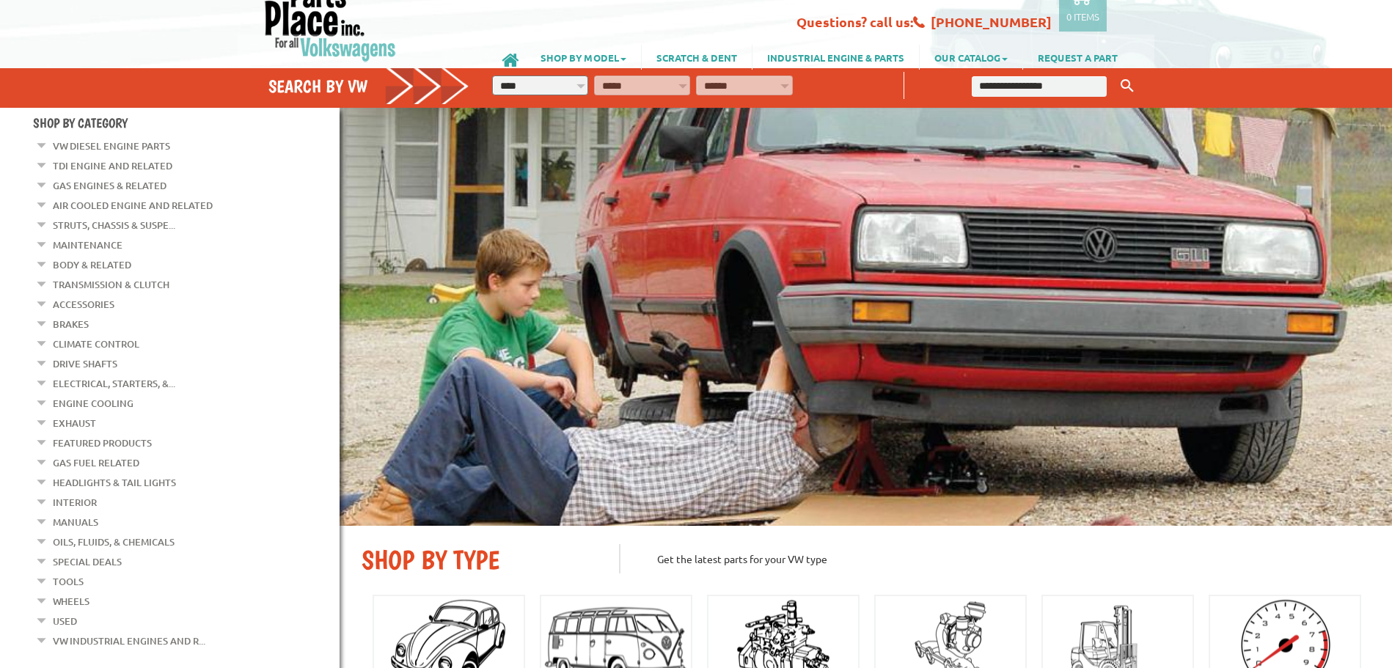
scroll to position [73, 0]
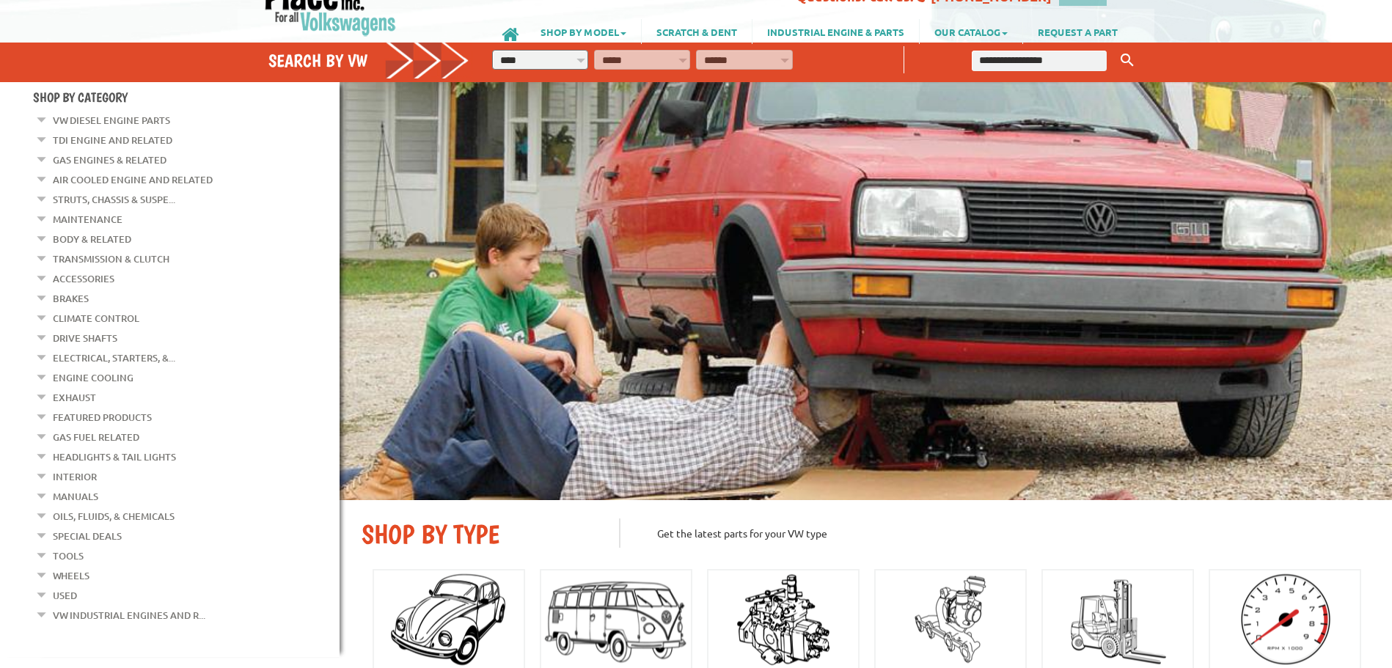
click at [122, 137] on link "TDI Engine and Related" at bounding box center [113, 139] width 120 height 19
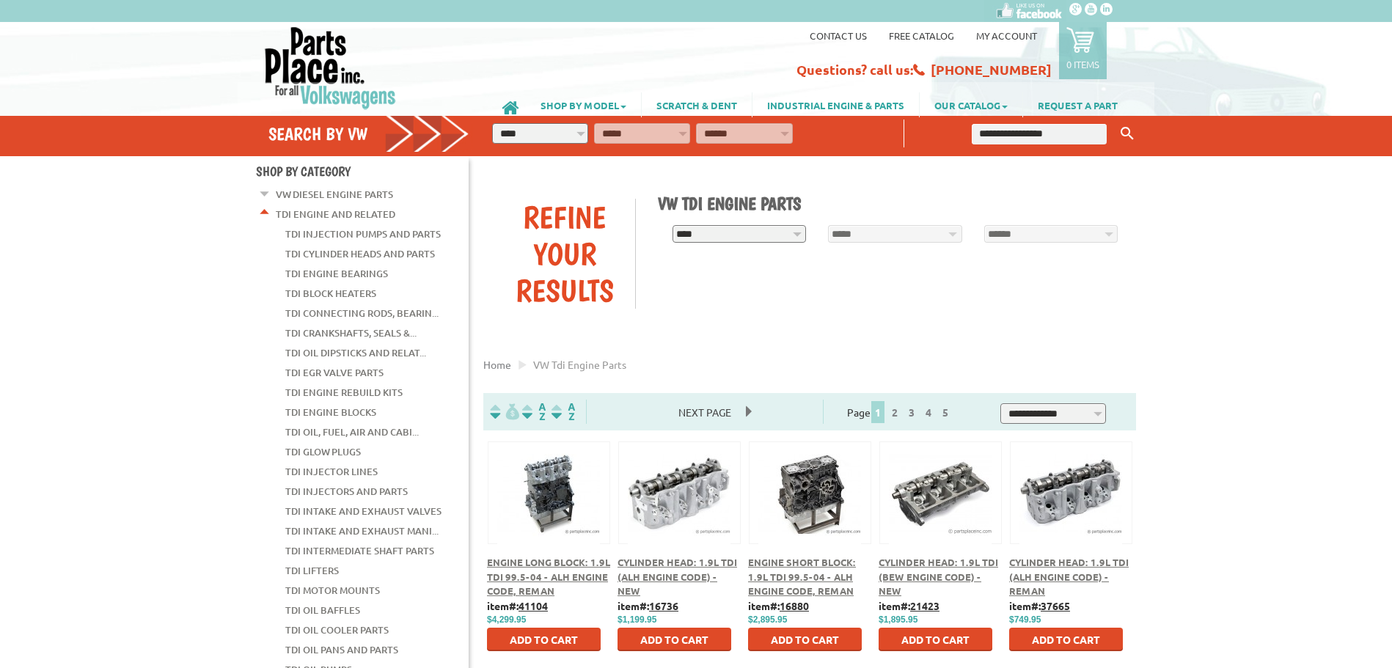
click at [1056, 137] on input "text" at bounding box center [1038, 134] width 135 height 21
type input "***"
click at [1116, 122] on button "Keyword Search" at bounding box center [1127, 134] width 22 height 24
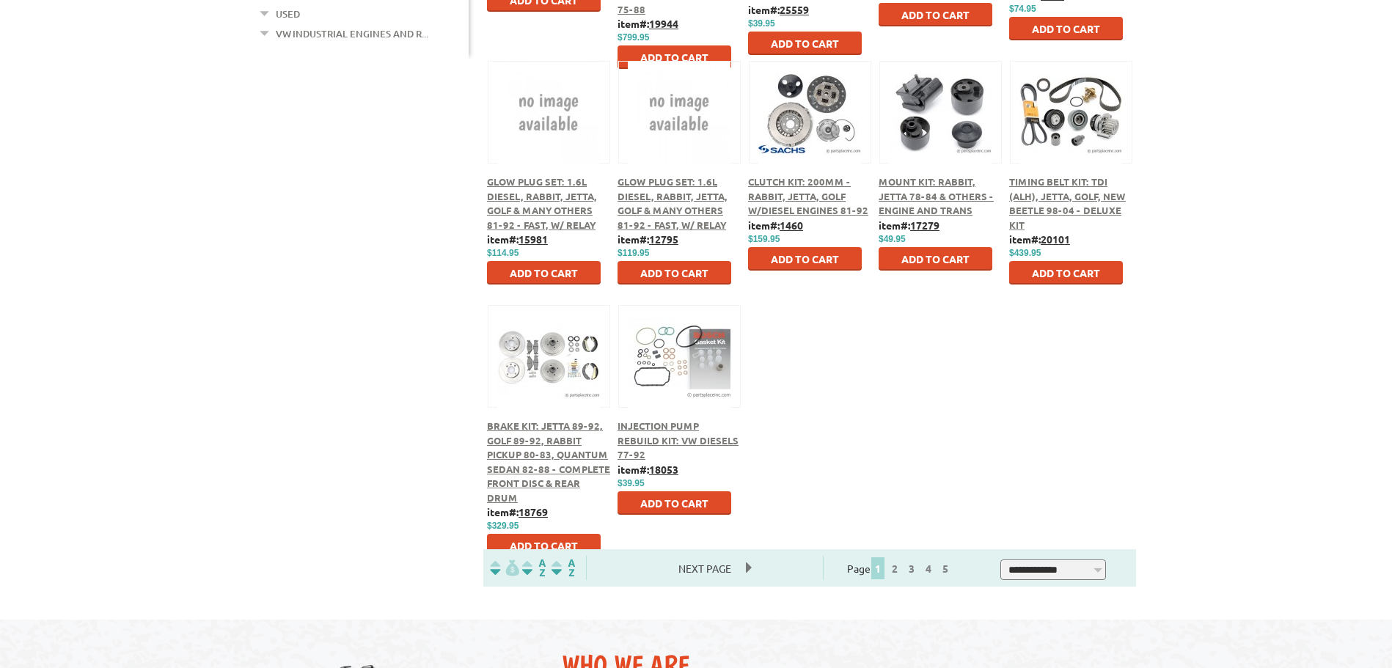
scroll to position [733, 0]
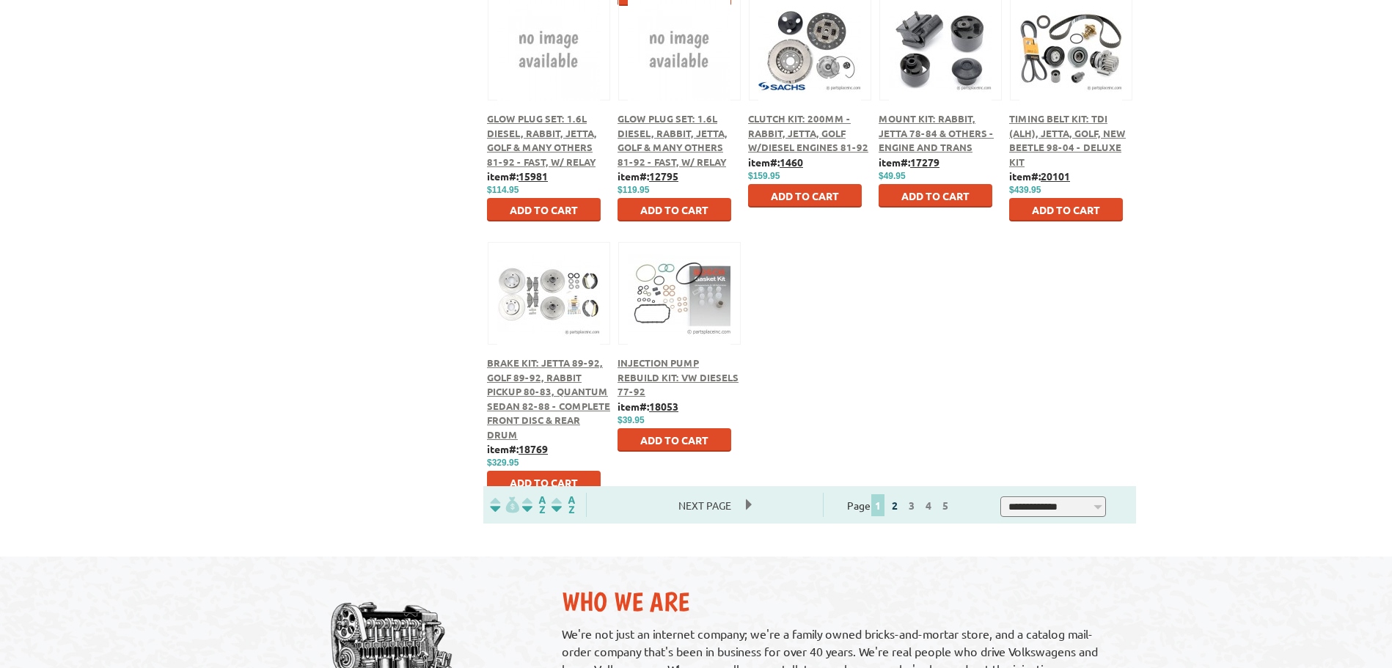
click at [901, 511] on link "2" at bounding box center [894, 505] width 13 height 13
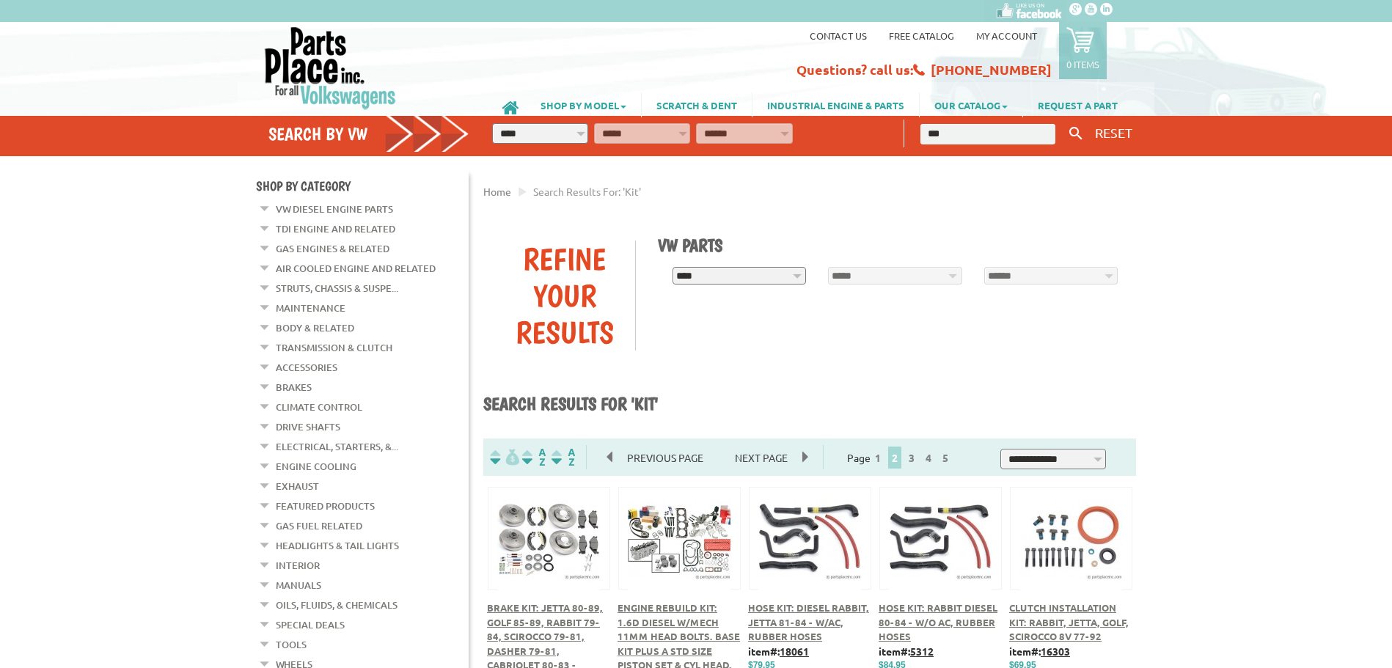
click at [613, 130] on div "**********" at bounding box center [813, 136] width 682 height 40
type input "**********"
click at [1065, 122] on button "Keyword Search" at bounding box center [1076, 134] width 22 height 24
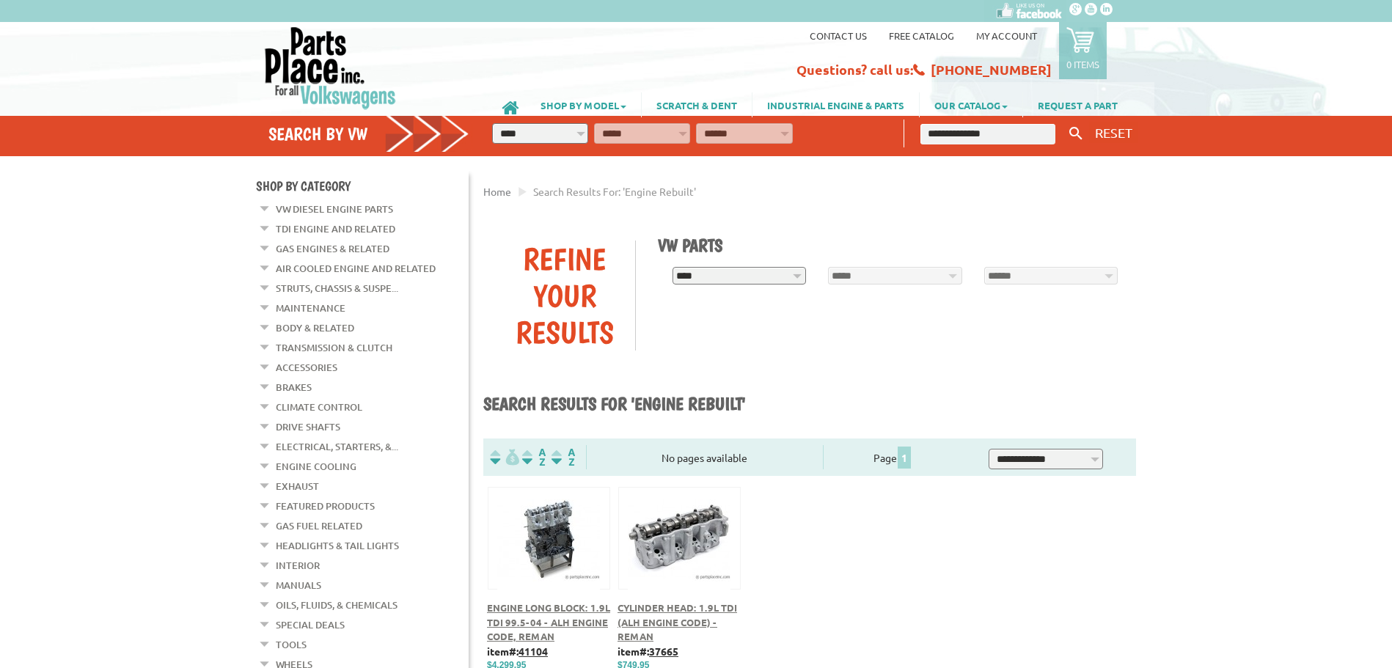
click at [998, 135] on input "**********" at bounding box center [987, 134] width 135 height 21
type input "******"
click at [1065, 122] on button "Keyword Search" at bounding box center [1076, 134] width 22 height 24
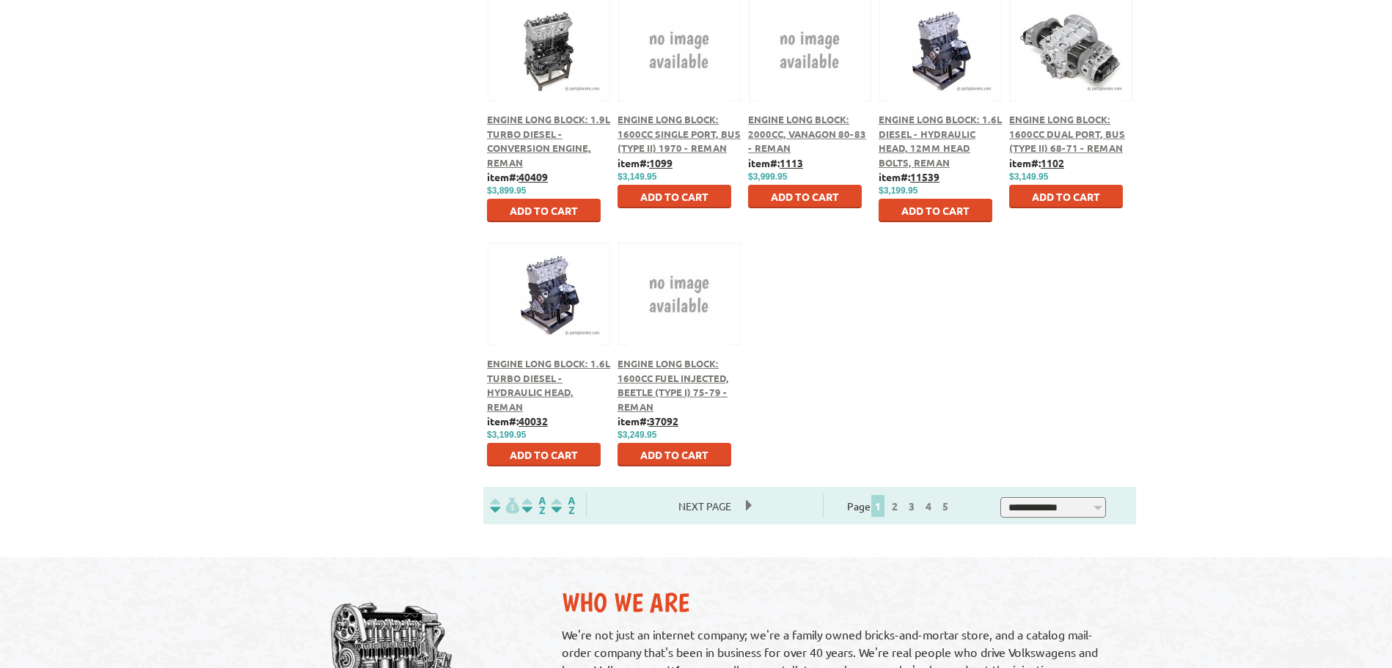
scroll to position [733, 0]
click at [901, 509] on link "2" at bounding box center [894, 505] width 13 height 13
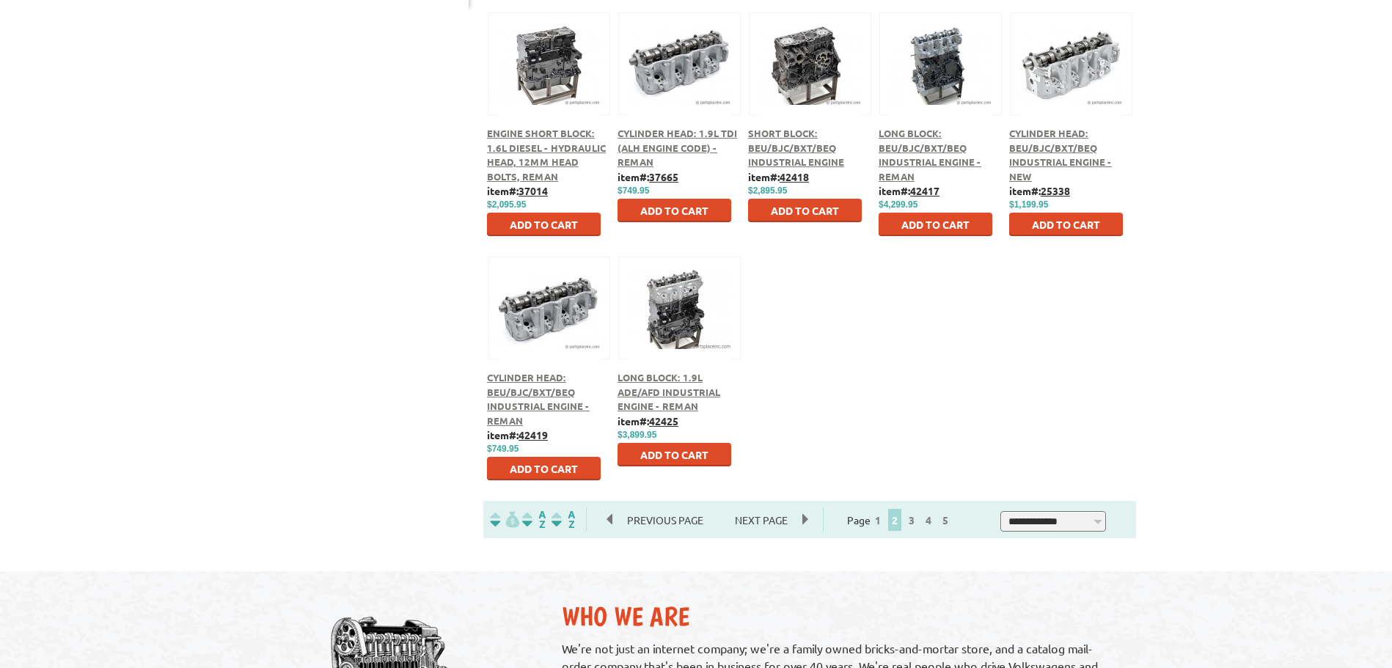
scroll to position [806, 0]
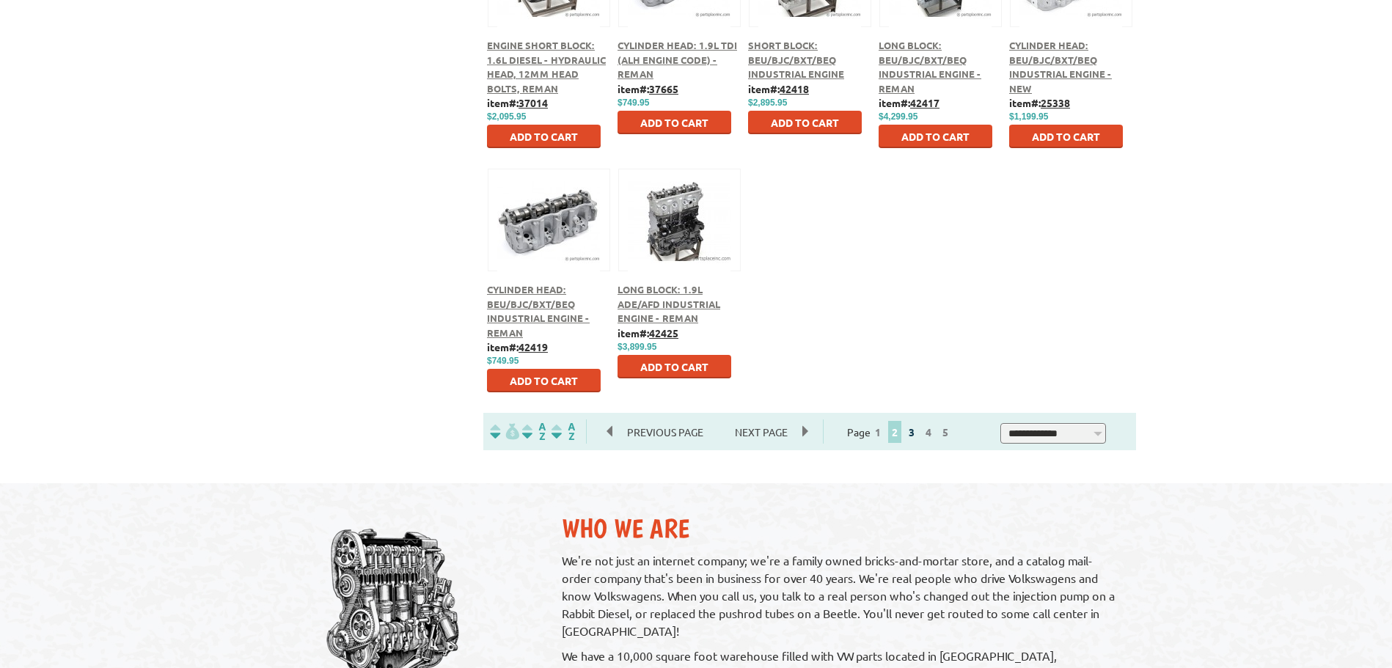
click at [918, 433] on link "3" at bounding box center [911, 431] width 13 height 13
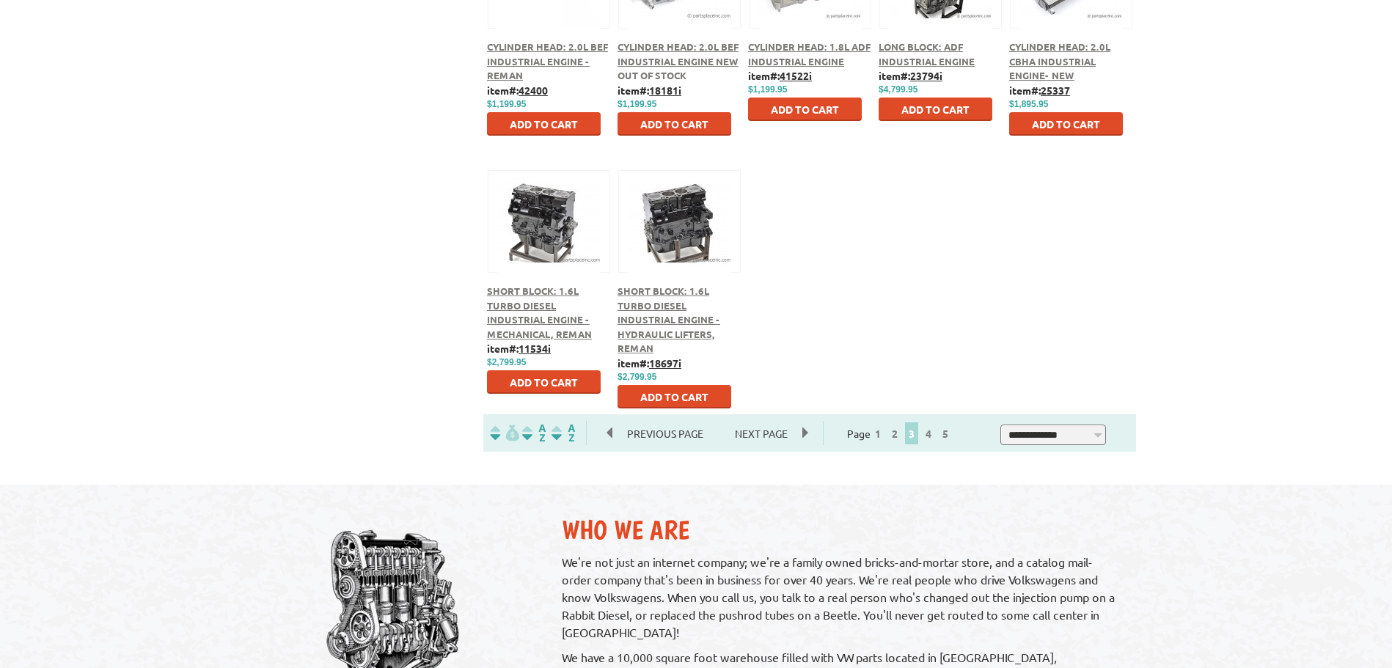
scroll to position [806, 0]
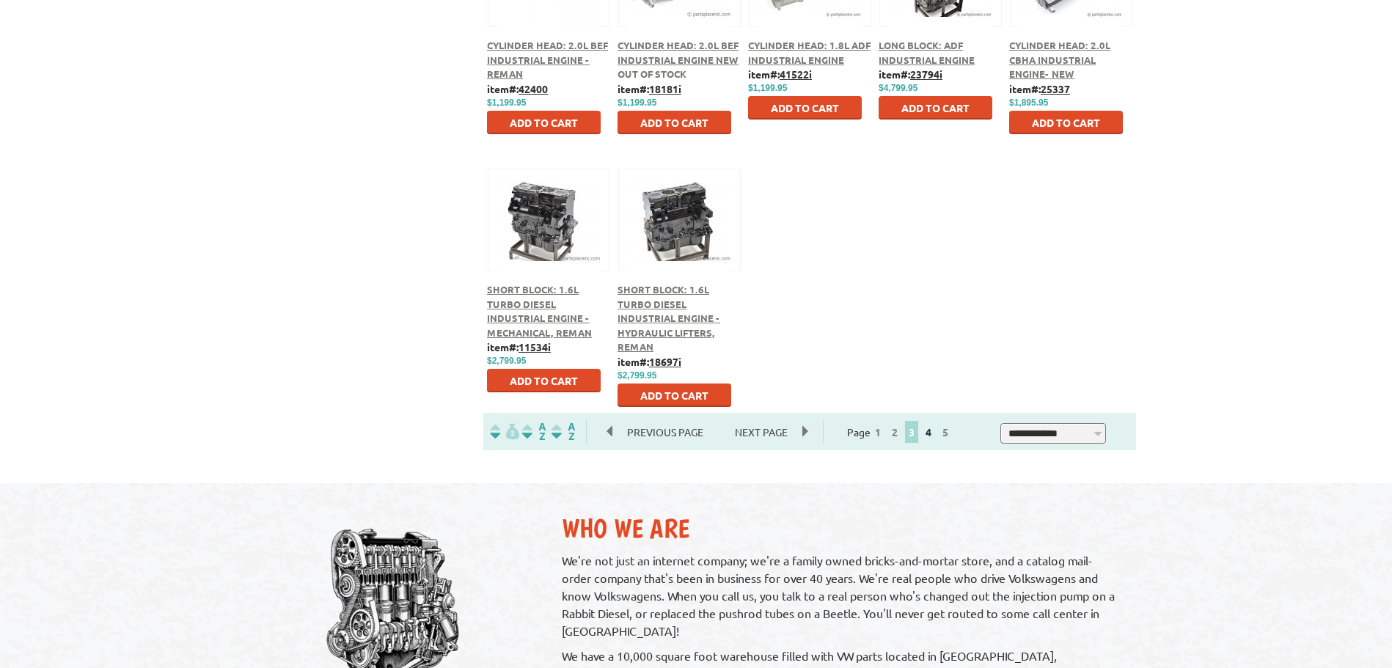
click at [935, 435] on link "4" at bounding box center [928, 431] width 13 height 13
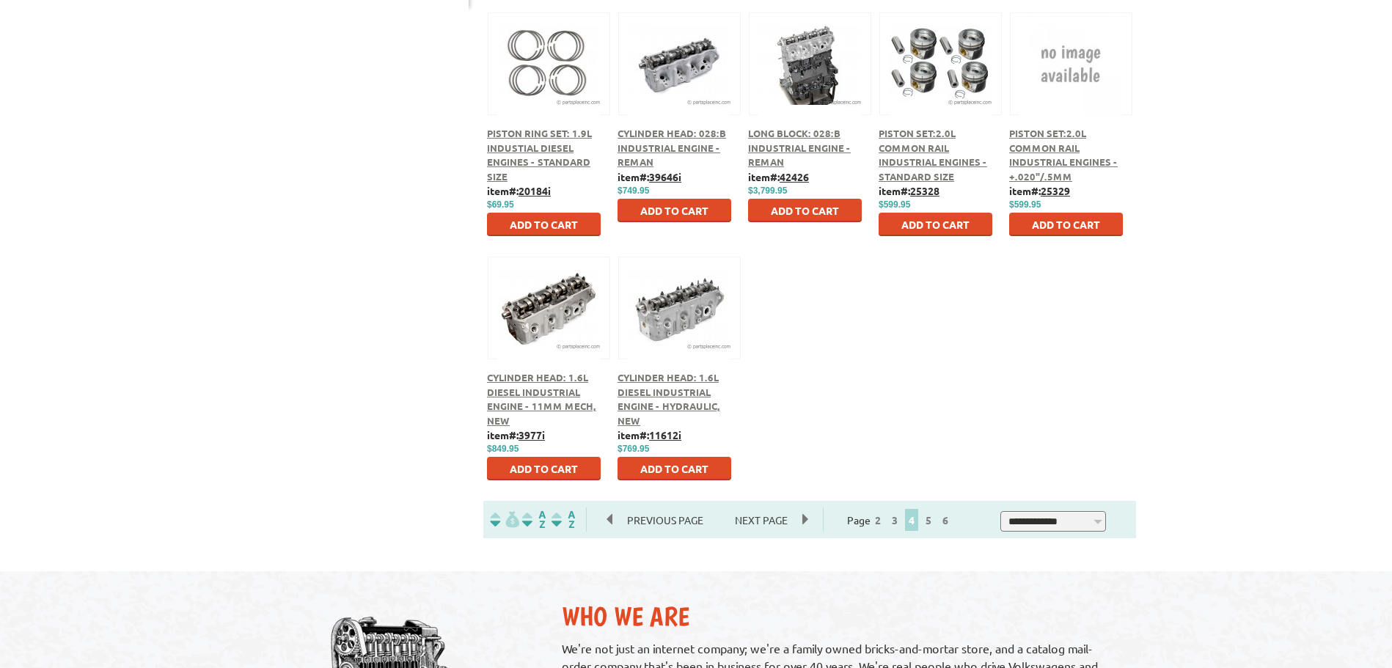
scroll to position [806, 0]
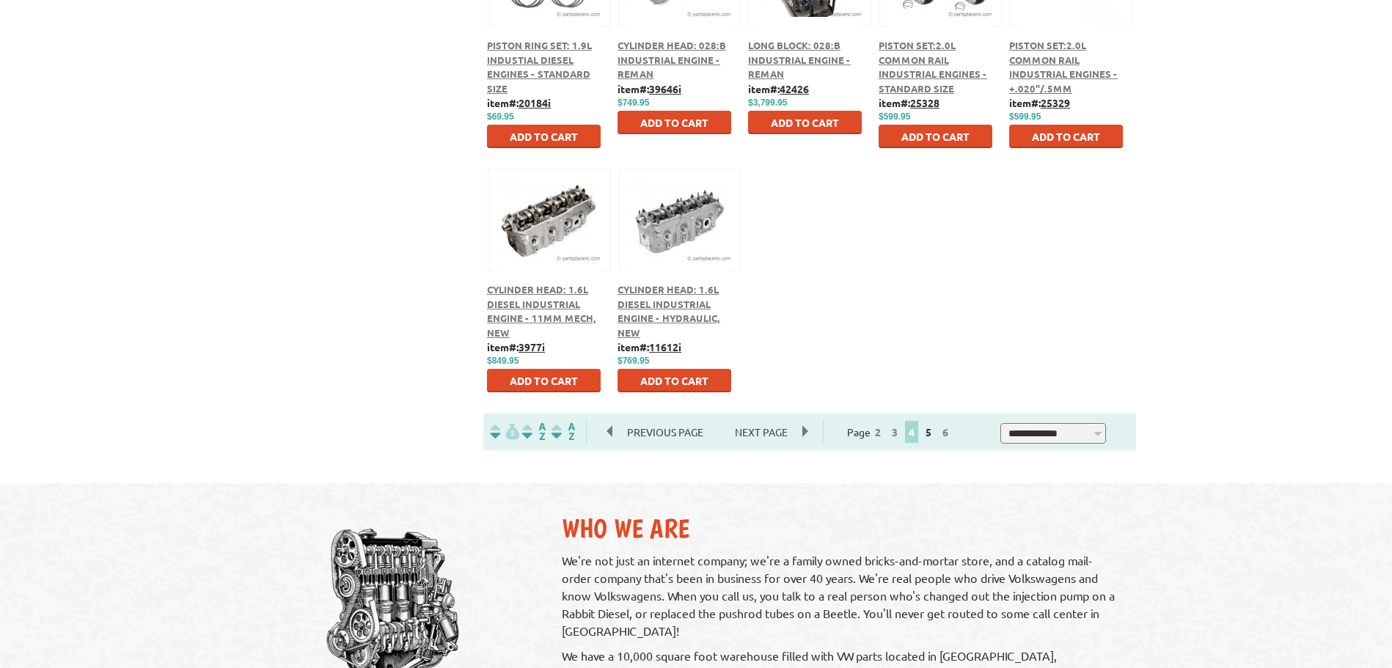
click at [935, 435] on link "5" at bounding box center [928, 431] width 13 height 13
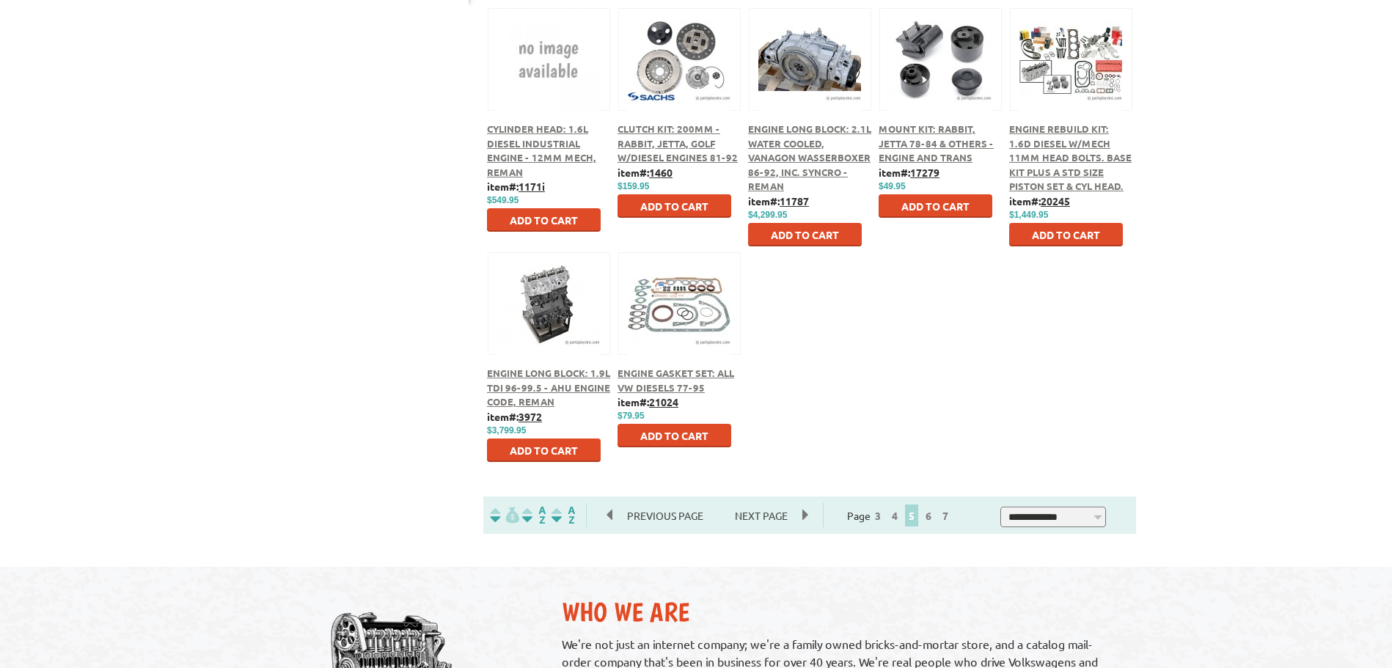
scroll to position [733, 0]
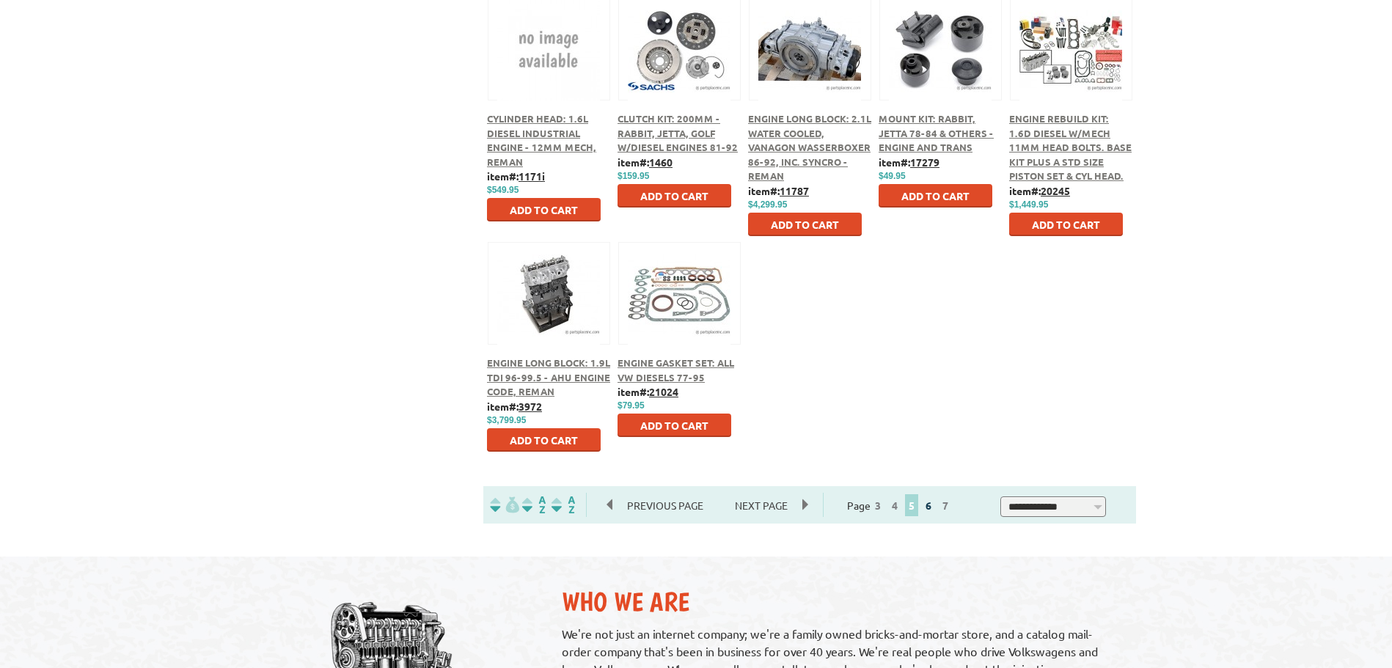
click at [935, 511] on link "6" at bounding box center [928, 505] width 13 height 13
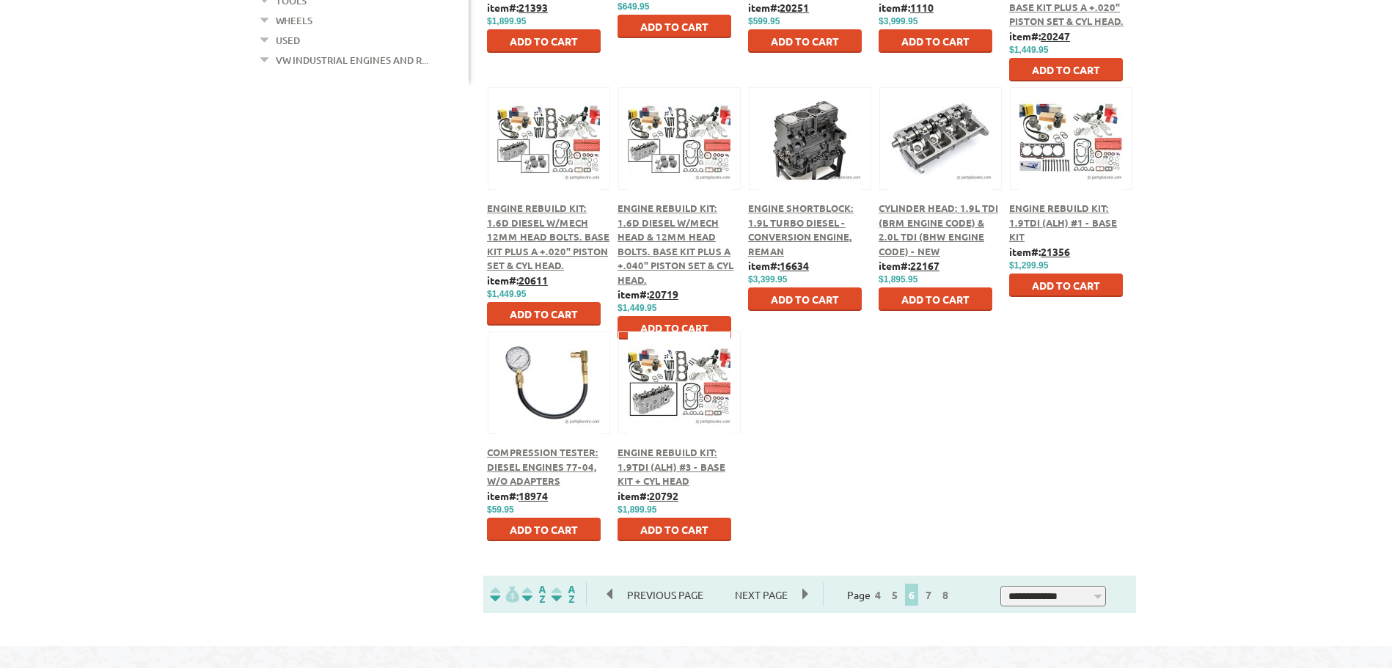
scroll to position [660, 0]
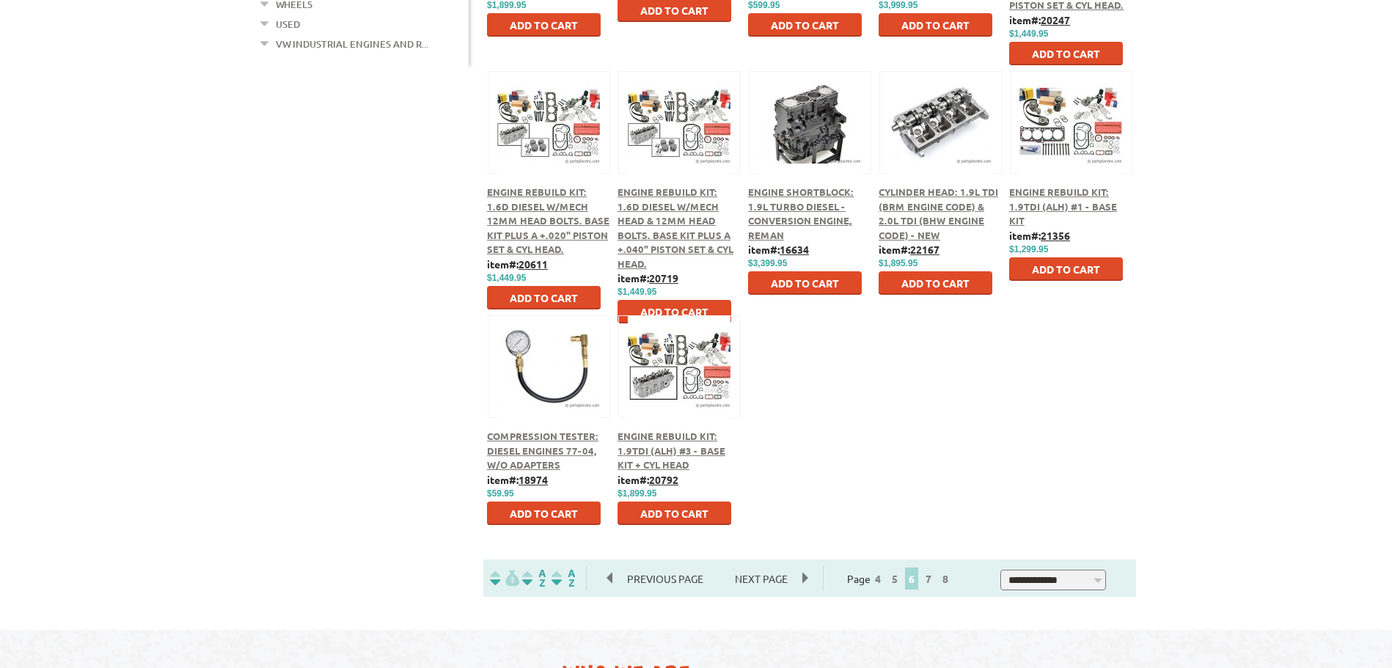
click at [680, 445] on span "Engine Rebuild Kit: 1.9TDI (ALH) #3 - Base Kit + Cyl Head" at bounding box center [671, 450] width 108 height 41
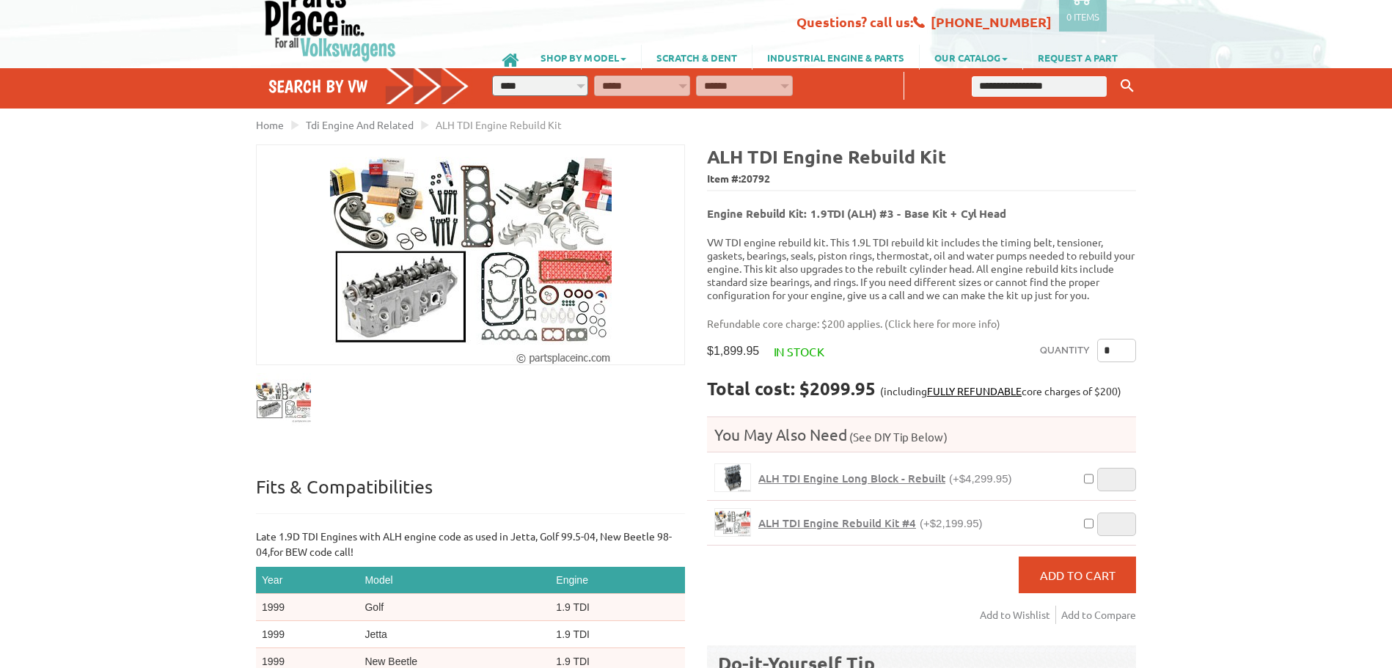
scroll to position [147, 0]
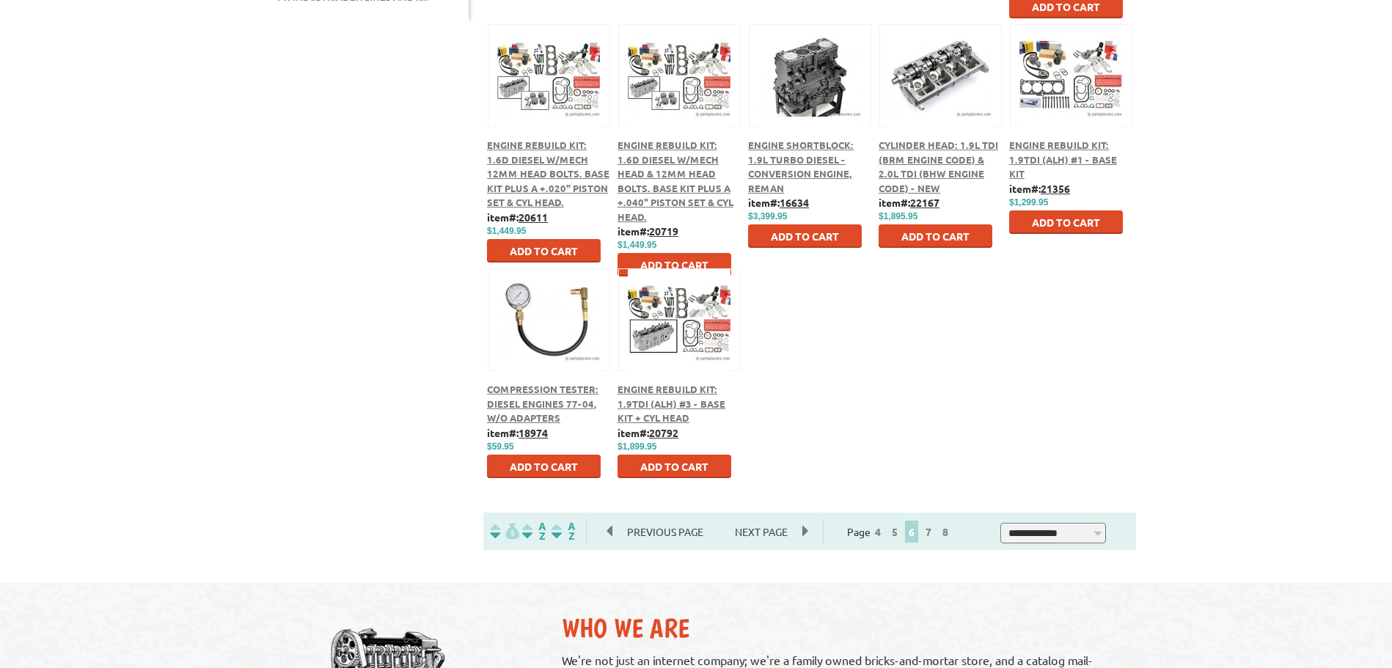
scroll to position [733, 0]
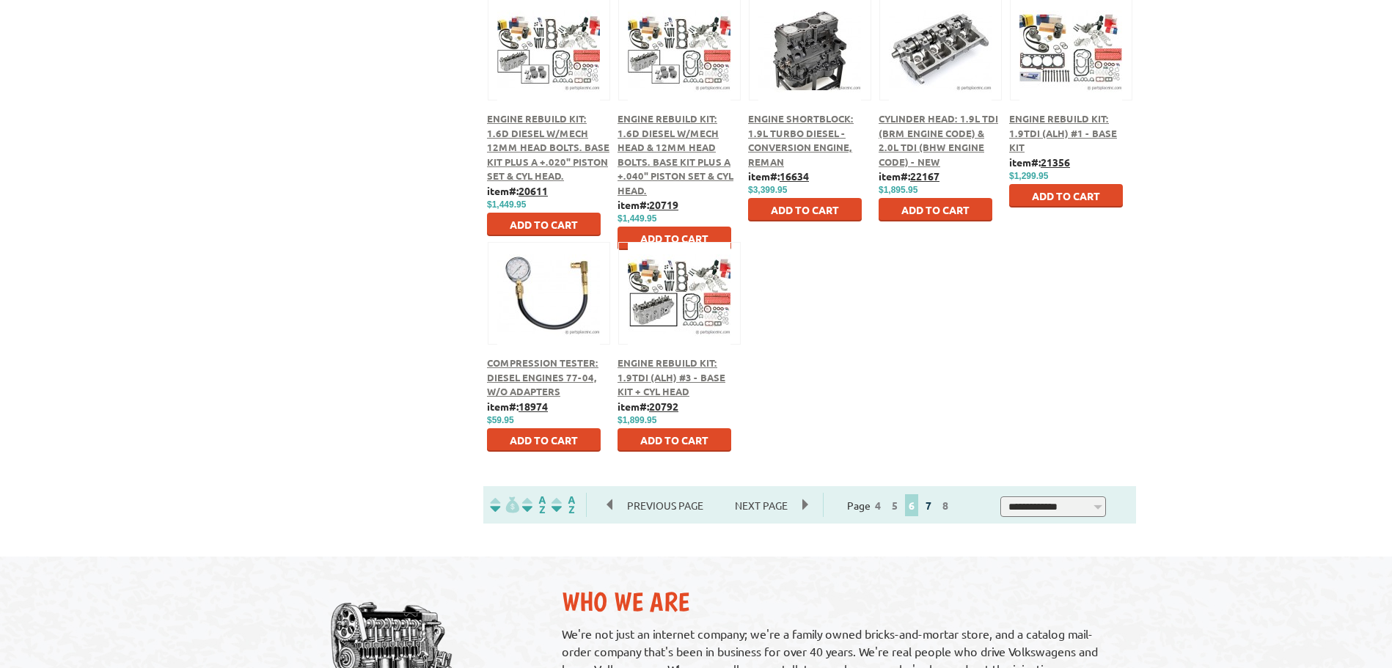
click at [935, 507] on link "7" at bounding box center [928, 505] width 13 height 13
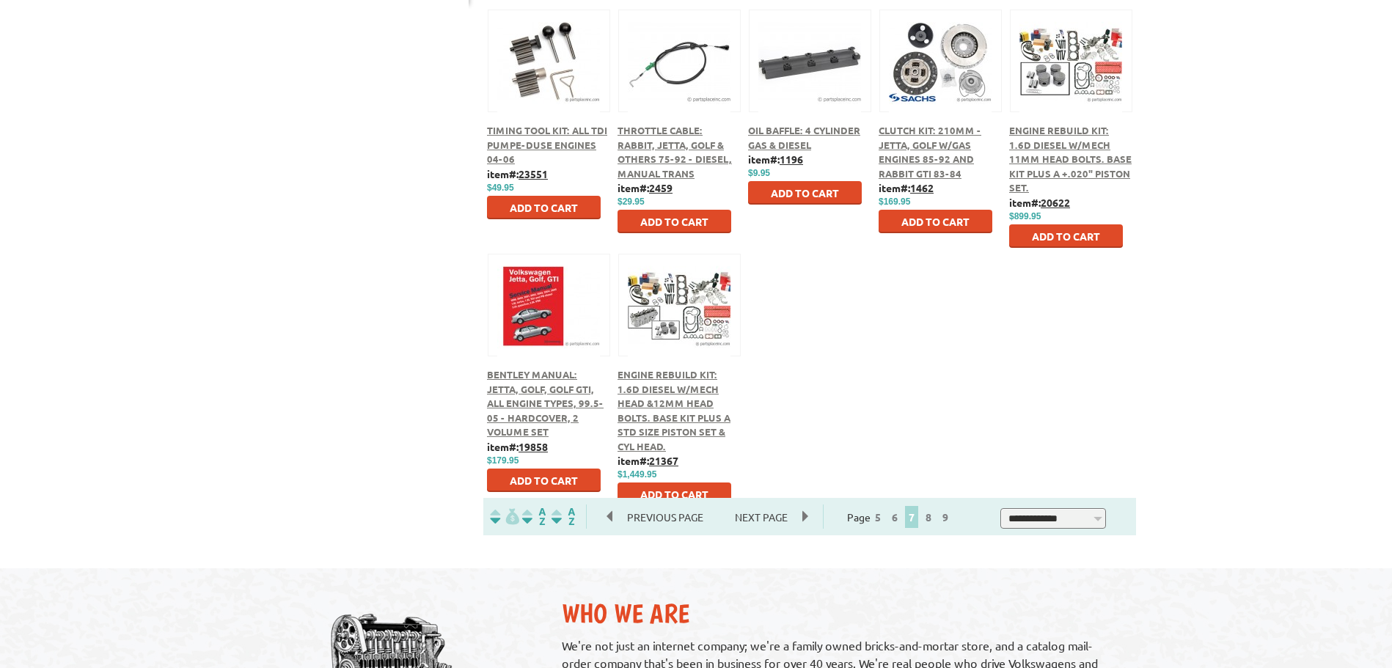
scroll to position [733, 0]
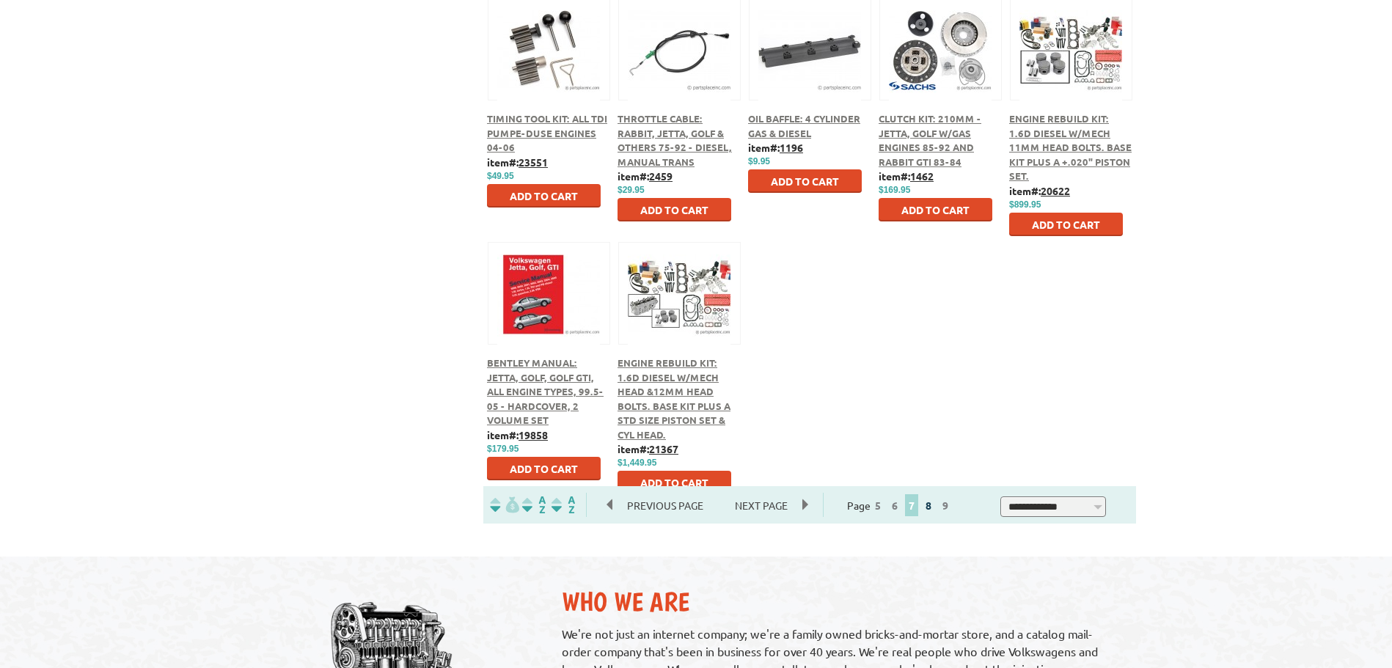
click at [935, 507] on link "8" at bounding box center [928, 505] width 13 height 13
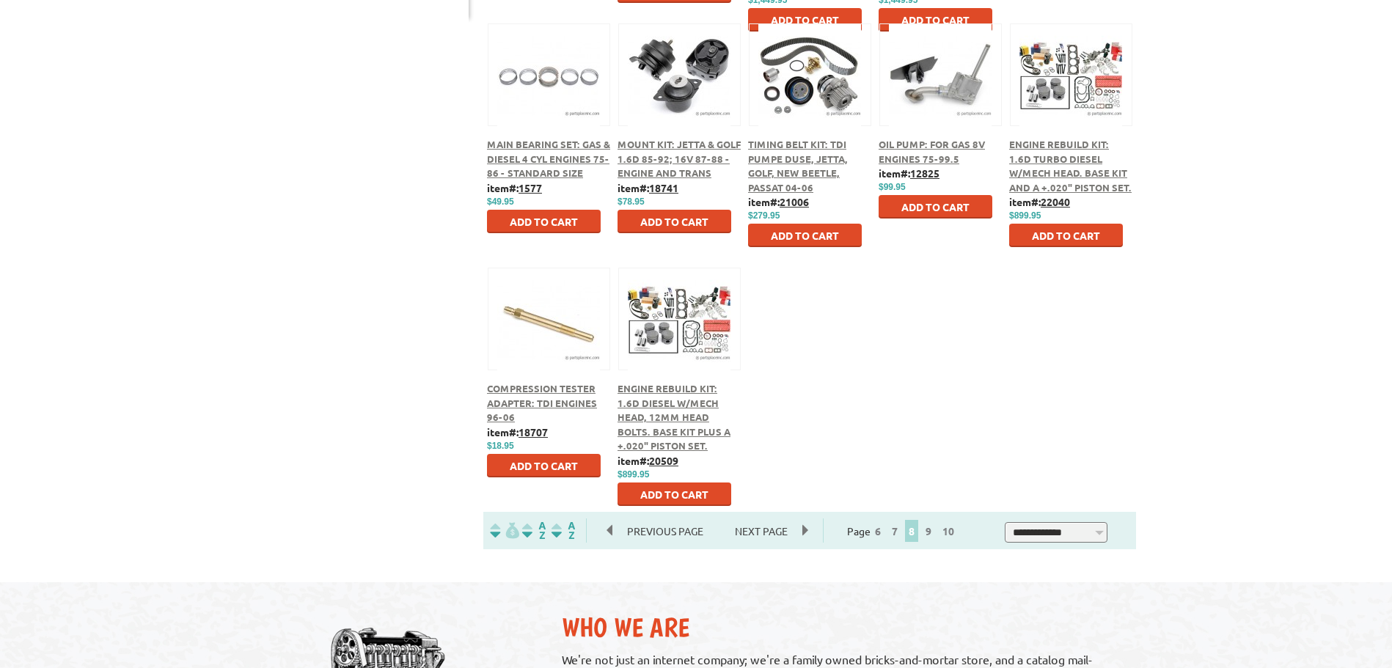
scroll to position [733, 0]
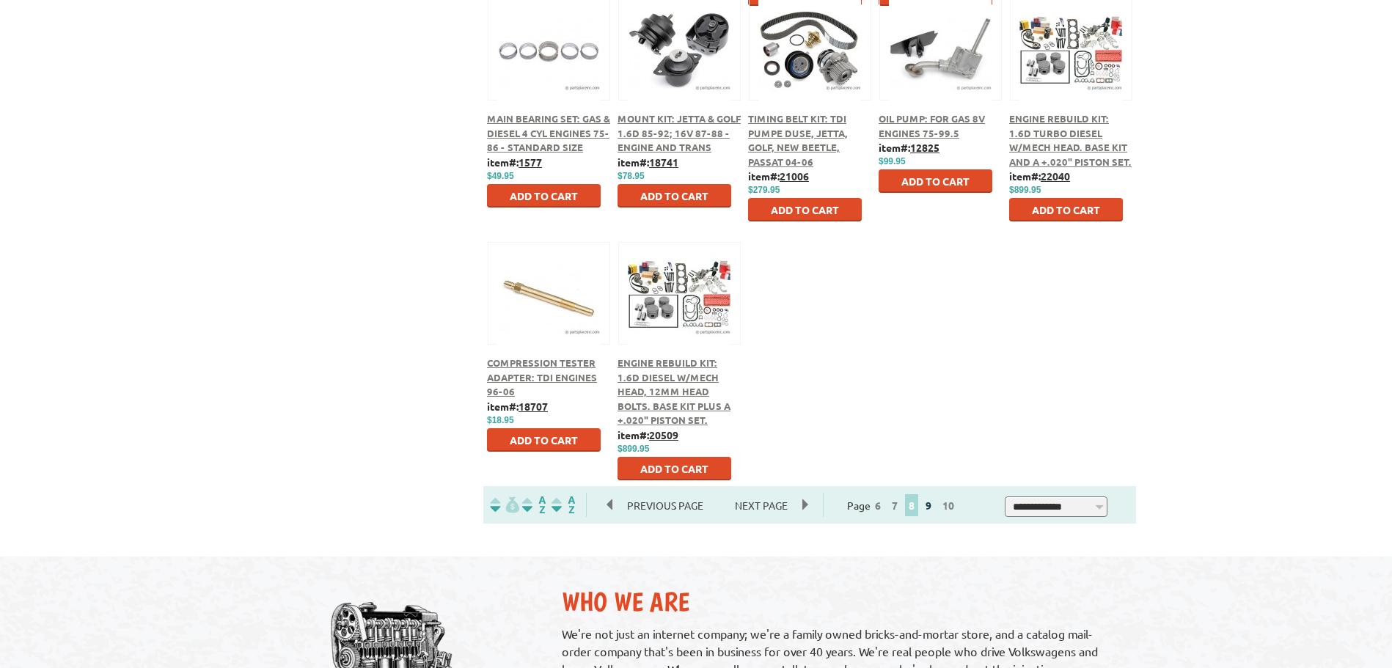
click at [935, 502] on link "9" at bounding box center [928, 505] width 13 height 13
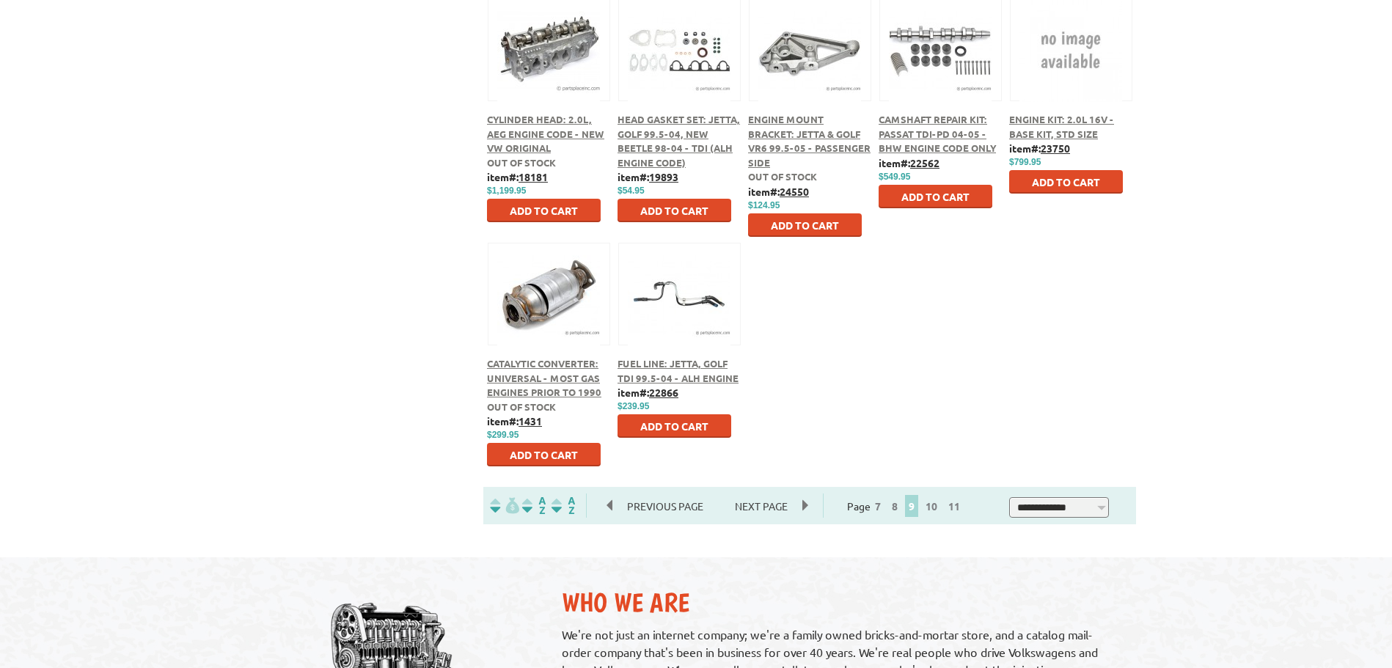
scroll to position [733, 0]
click at [940, 505] on link "10" at bounding box center [931, 505] width 19 height 13
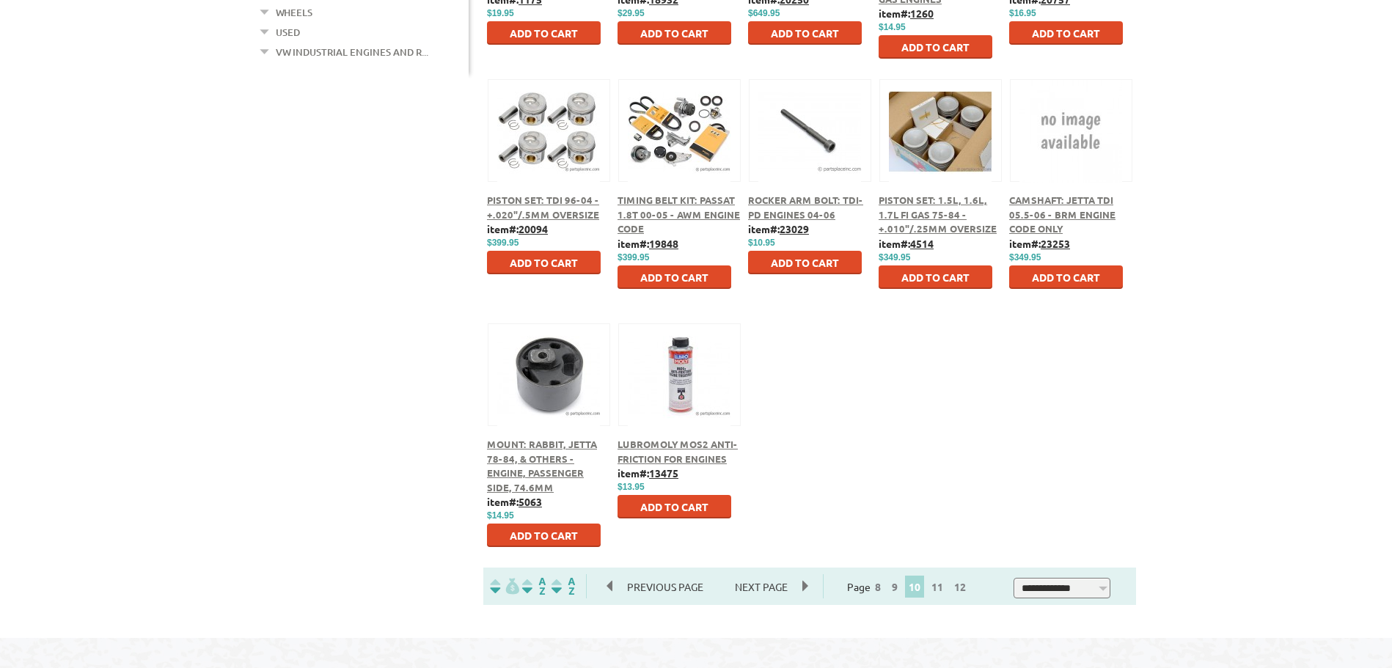
scroll to position [806, 0]
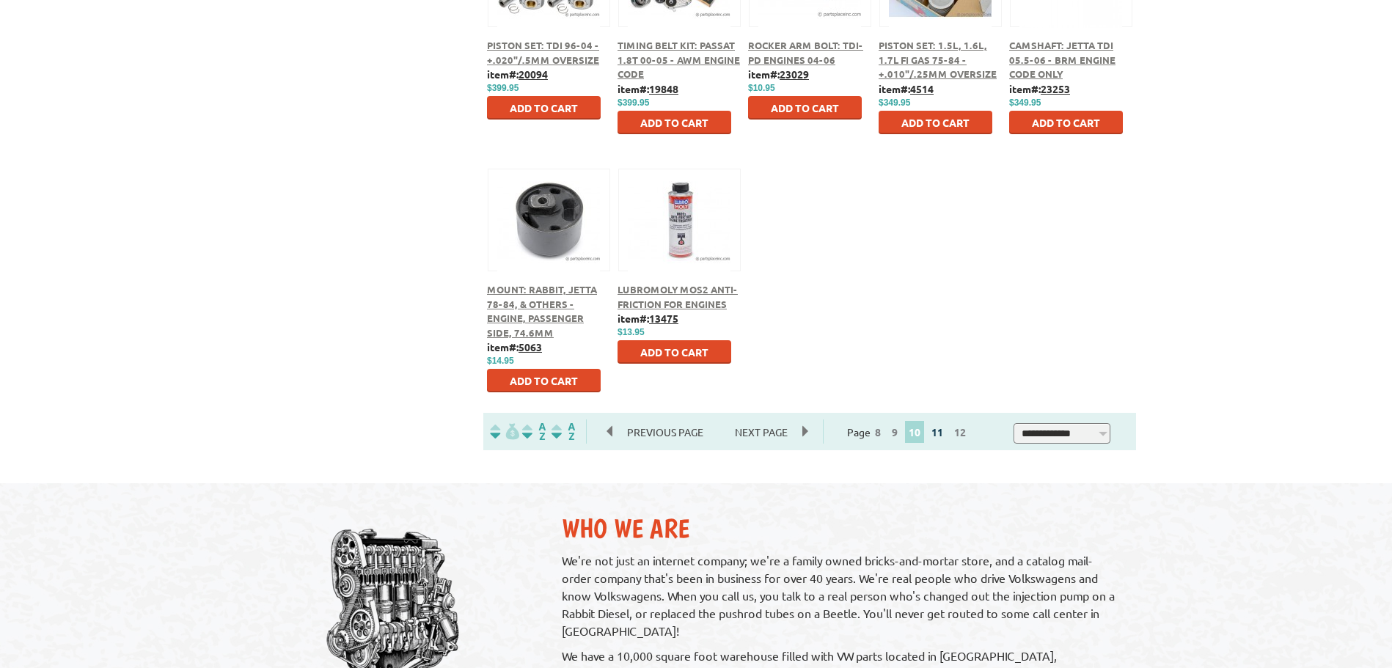
click at [944, 435] on link "11" at bounding box center [936, 431] width 19 height 13
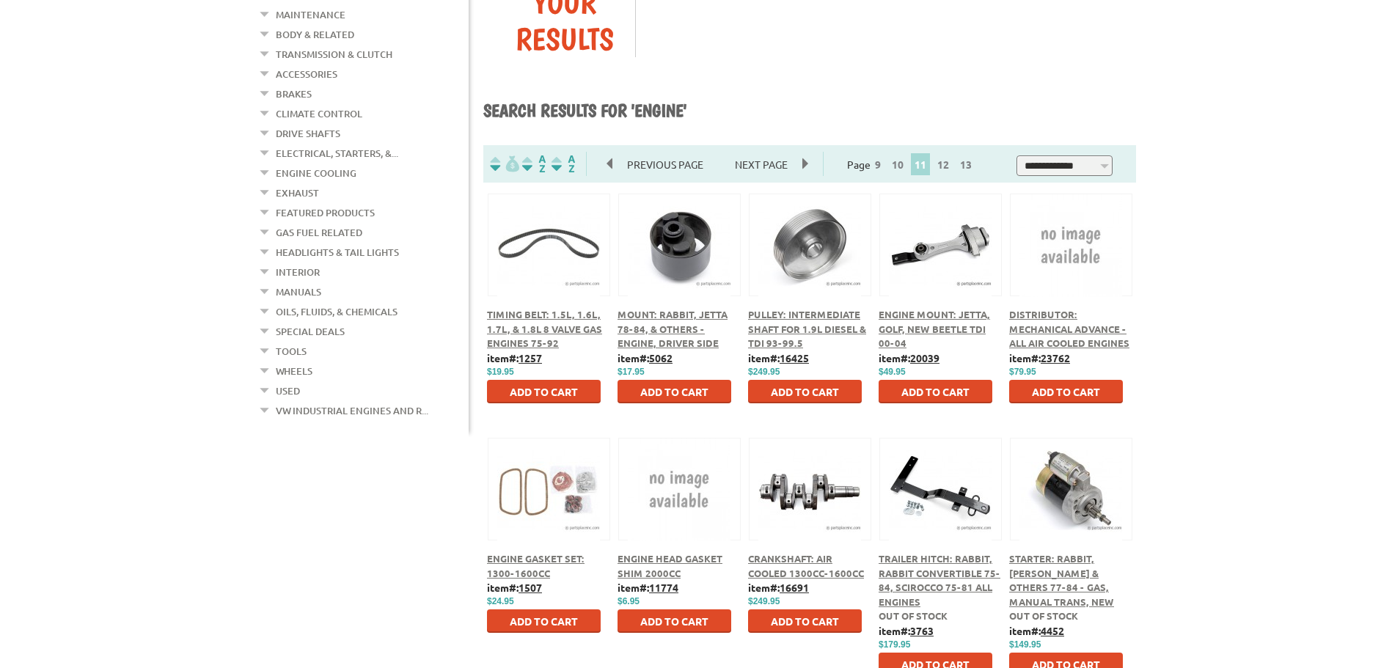
scroll to position [660, 0]
